Goal: Transaction & Acquisition: Purchase product/service

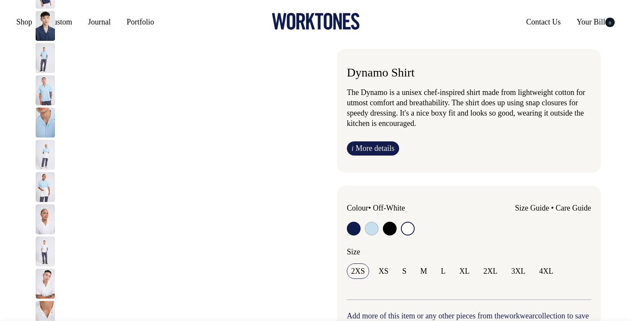
select select "Off-White"
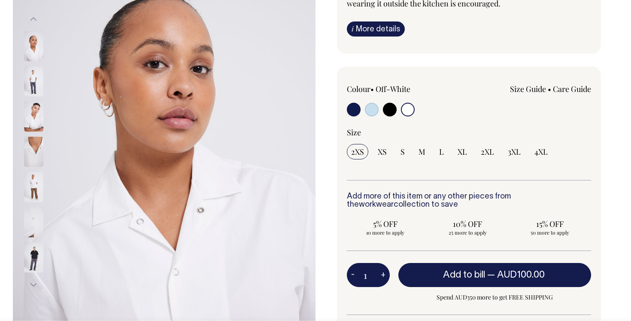
click at [374, 110] on input "radio" at bounding box center [372, 110] width 14 height 14
radio input "true"
select select "True Blue"
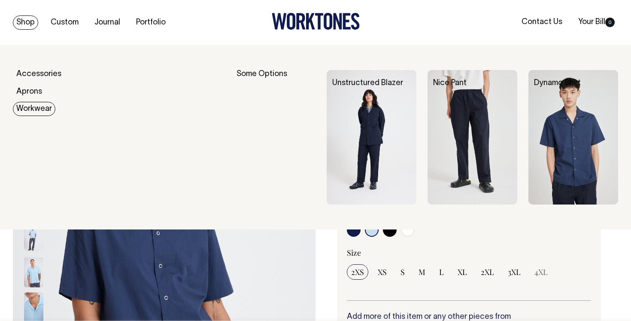
click at [32, 110] on link "Workwear" at bounding box center [34, 109] width 43 height 14
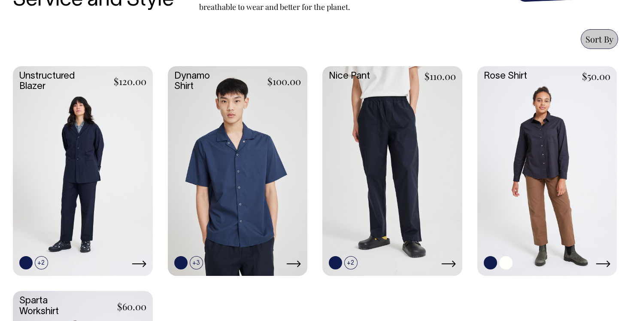
scroll to position [349, 0]
click at [535, 161] on link at bounding box center [548, 170] width 140 height 208
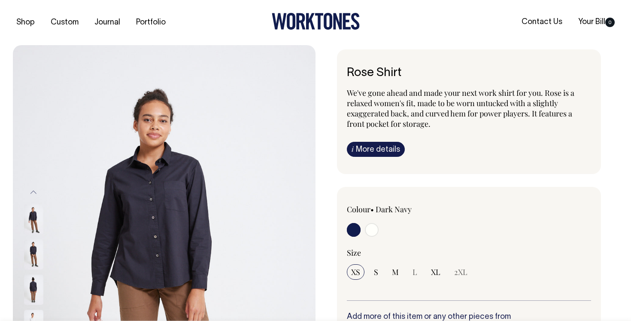
click at [369, 232] on input "radio" at bounding box center [372, 230] width 14 height 14
radio input "true"
select select "Off-White"
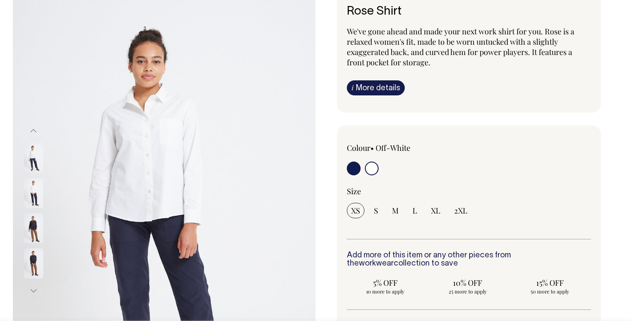
scroll to position [62, 0]
click at [39, 191] on img at bounding box center [33, 193] width 19 height 30
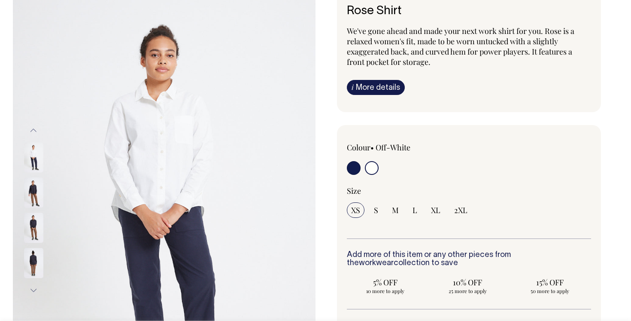
click at [31, 210] on div at bounding box center [45, 192] width 43 height 35
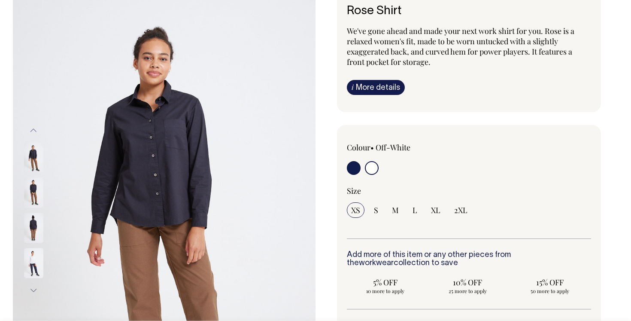
click at [37, 255] on div at bounding box center [45, 245] width 43 height 493
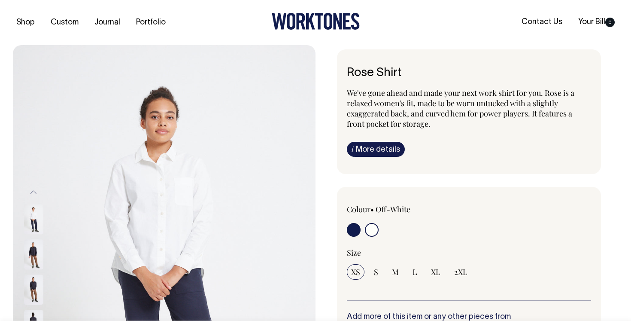
scroll to position [0, 0]
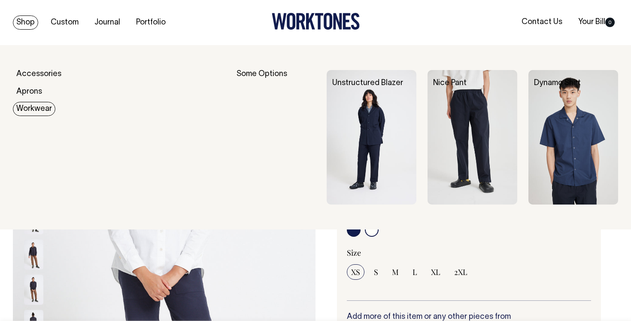
click at [45, 111] on link "Workwear" at bounding box center [34, 109] width 43 height 14
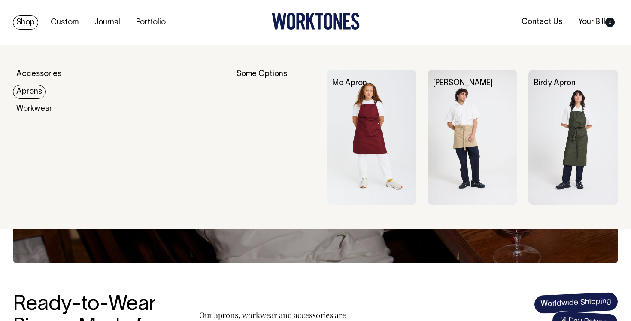
click at [36, 87] on link "Aprons" at bounding box center [29, 92] width 33 height 14
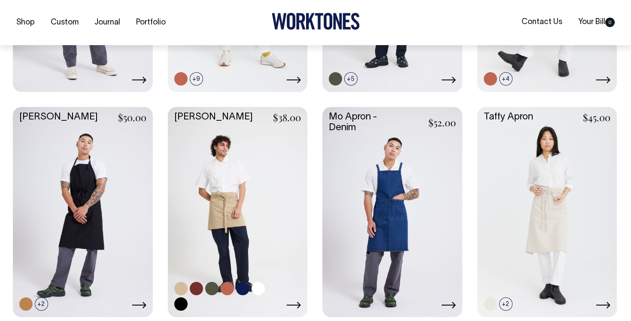
scroll to position [533, 0]
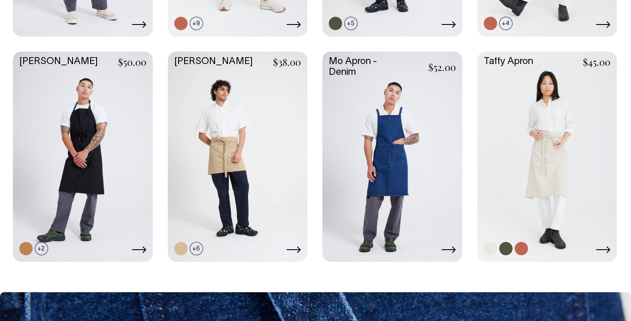
click at [542, 154] on link at bounding box center [548, 156] width 140 height 208
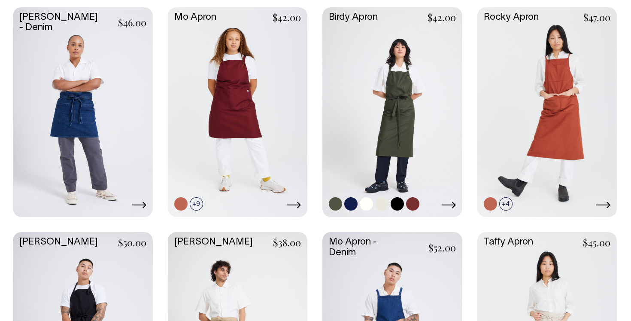
scroll to position [408, 0]
click at [384, 168] on link at bounding box center [393, 111] width 140 height 208
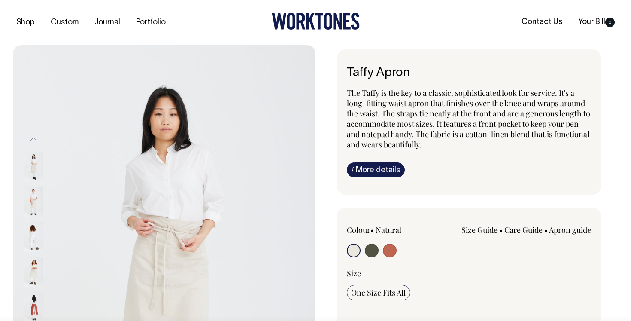
click at [375, 254] on input "radio" at bounding box center [372, 251] width 14 height 14
radio input "true"
select select "Olive"
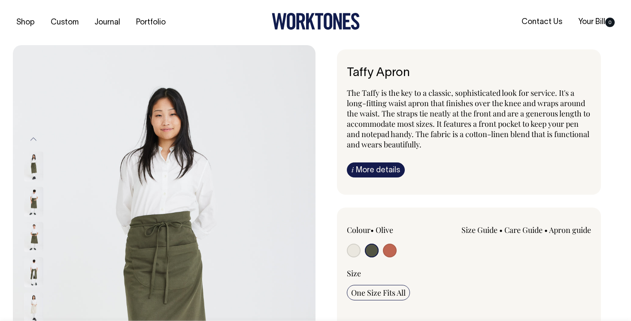
click at [389, 253] on input "radio" at bounding box center [390, 251] width 14 height 14
radio input "true"
select select "Rust"
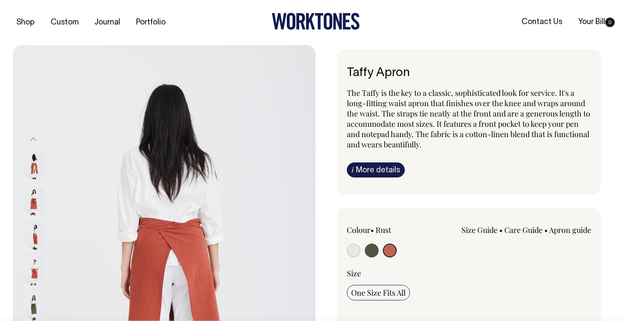
click at [366, 249] on input "radio" at bounding box center [372, 251] width 14 height 14
radio input "true"
select select "Olive"
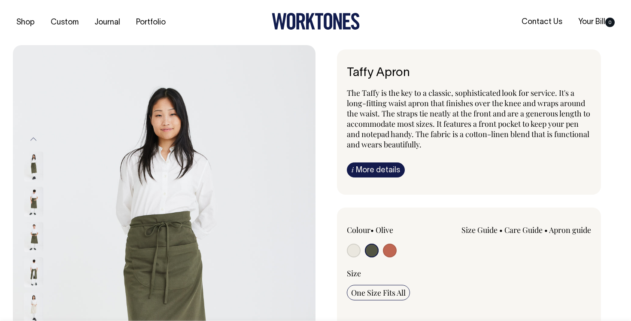
click at [351, 248] on input "radio" at bounding box center [354, 251] width 14 height 14
radio input "true"
select select "Natural"
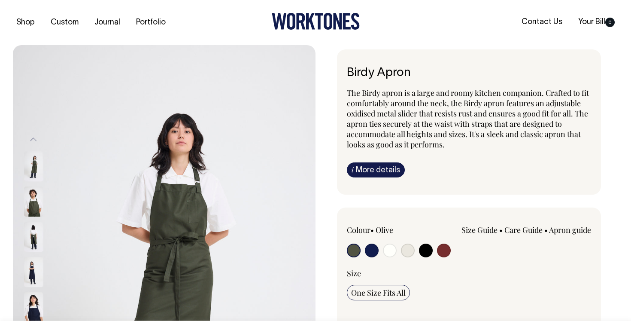
click at [411, 252] on input "radio" at bounding box center [408, 251] width 14 height 14
radio input "true"
select select "Natural"
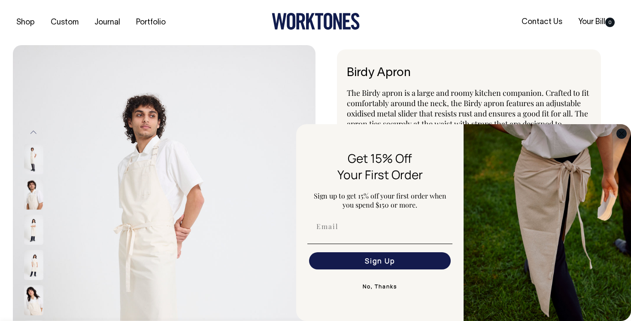
click at [621, 133] on icon "Close dialog" at bounding box center [622, 133] width 4 height 4
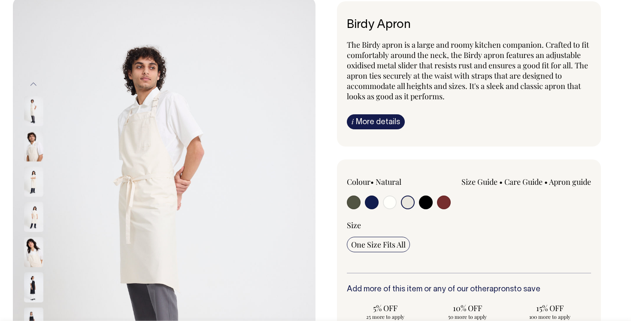
scroll to position [49, 0]
click at [356, 204] on input "radio" at bounding box center [354, 202] width 14 height 14
radio input "true"
select select "Olive"
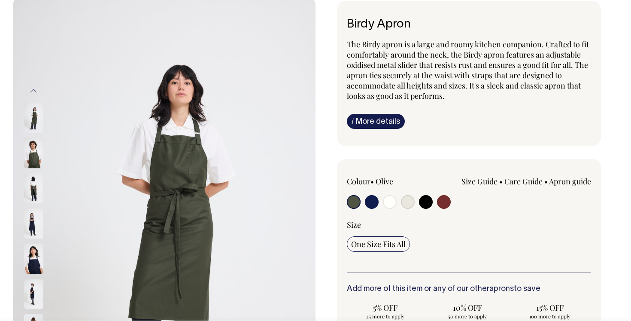
click at [374, 202] on input "radio" at bounding box center [372, 202] width 14 height 14
radio input "true"
select select "Dark Navy"
